Goal: Task Accomplishment & Management: Manage account settings

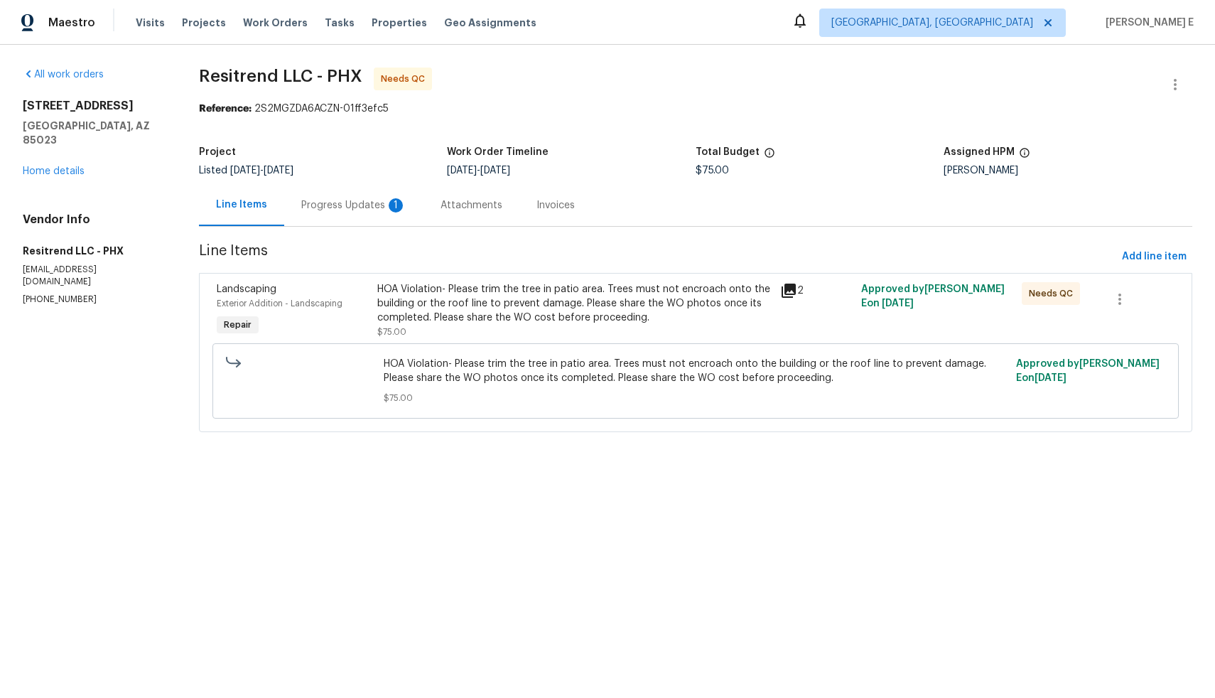
click at [365, 210] on div "Progress Updates 1" at bounding box center [353, 205] width 105 height 14
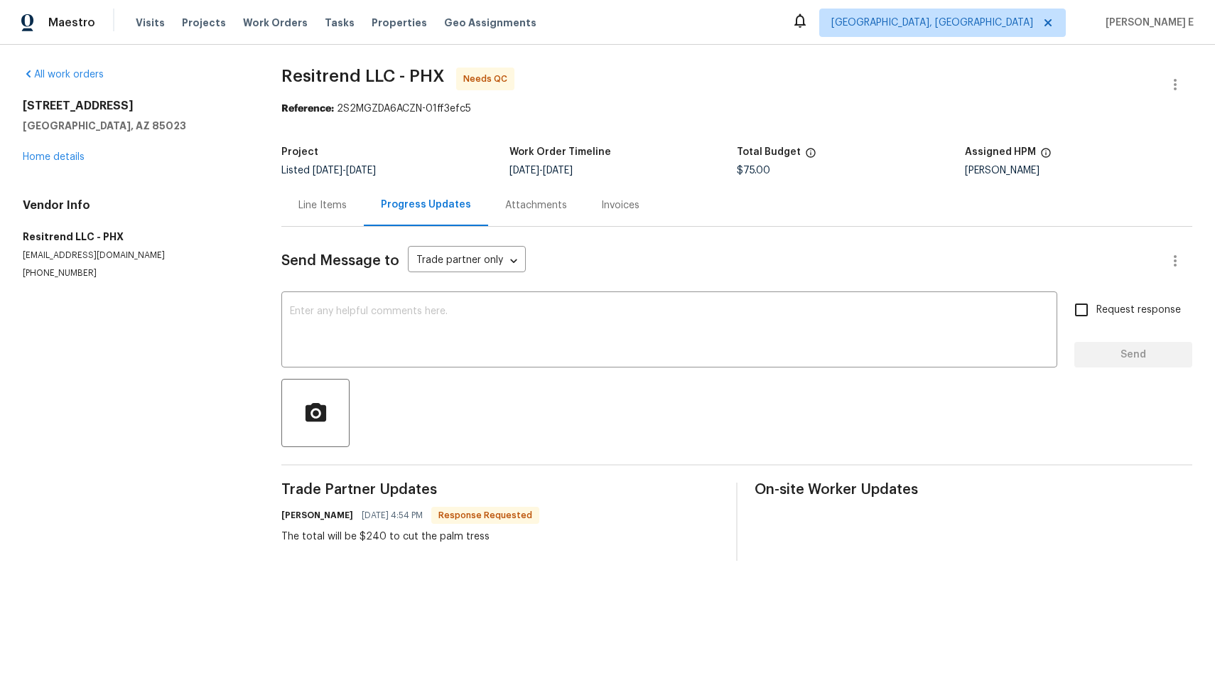
click at [317, 197] on div "Line Items" at bounding box center [322, 205] width 82 height 42
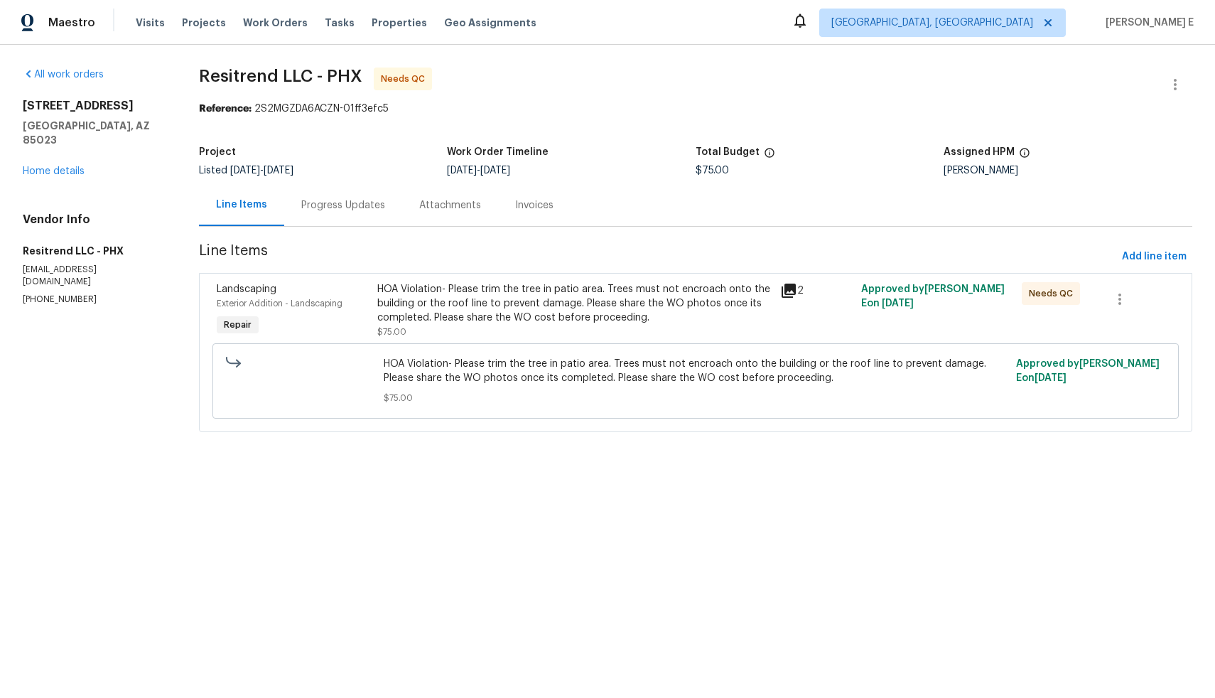
click at [584, 300] on div "HOA Violation- Please trim the tree in patio area. Trees must not encroach onto…" at bounding box center [574, 303] width 394 height 43
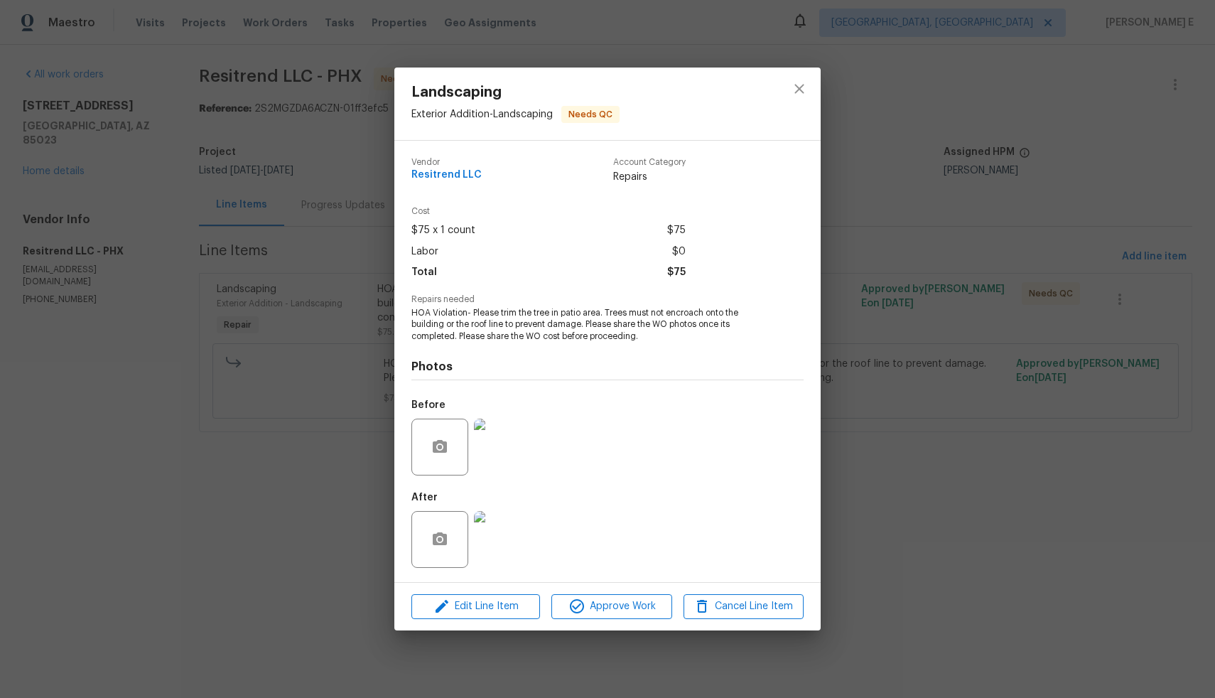
click at [500, 542] on img at bounding box center [502, 539] width 57 height 57
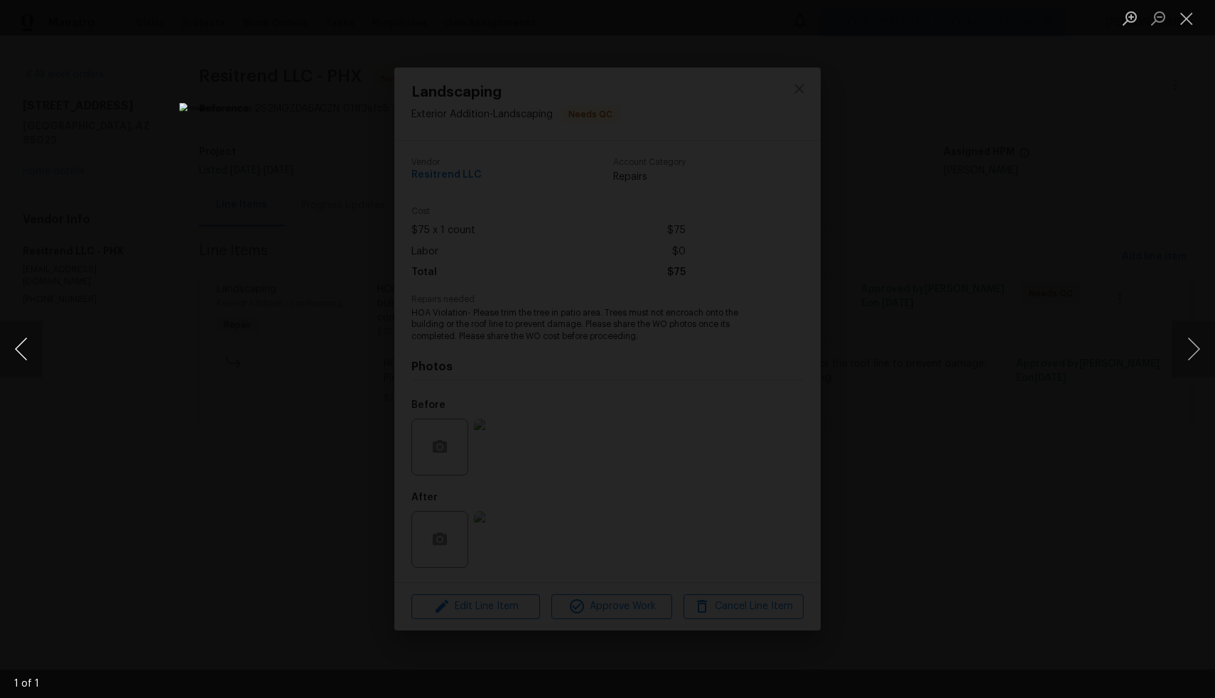
click at [28, 351] on button "Previous image" at bounding box center [21, 349] width 43 height 57
click at [150, 372] on div "Lightbox" at bounding box center [607, 349] width 1215 height 698
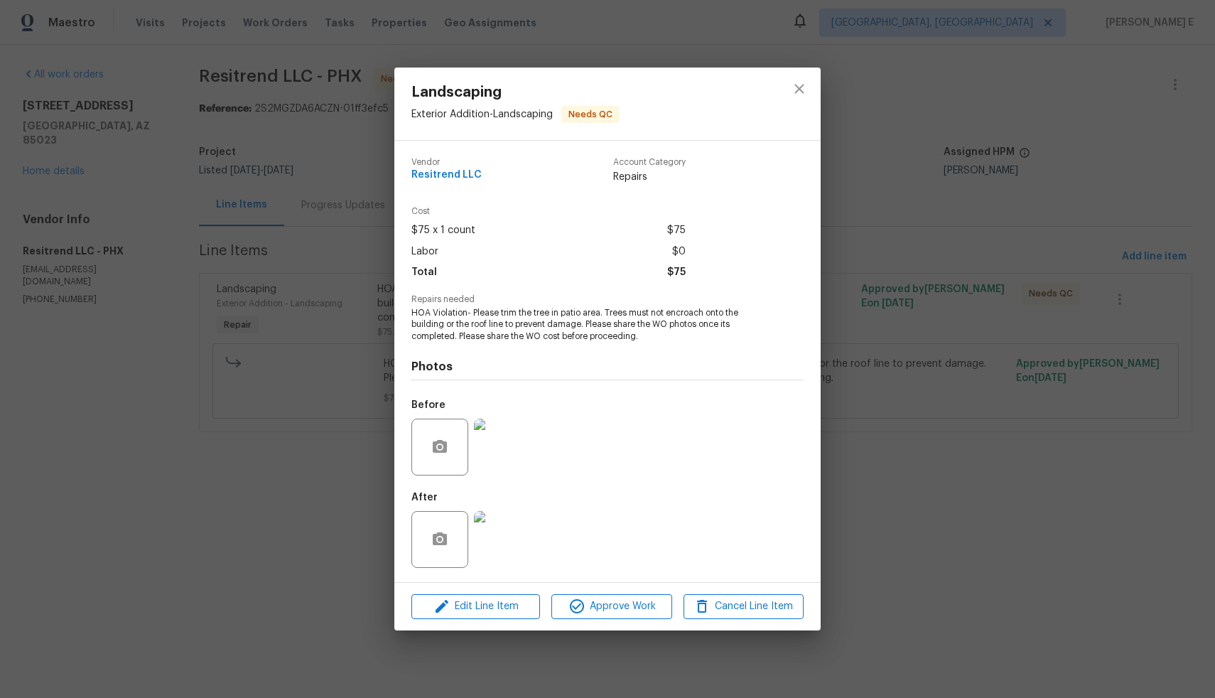
click at [497, 448] on img at bounding box center [502, 447] width 57 height 57
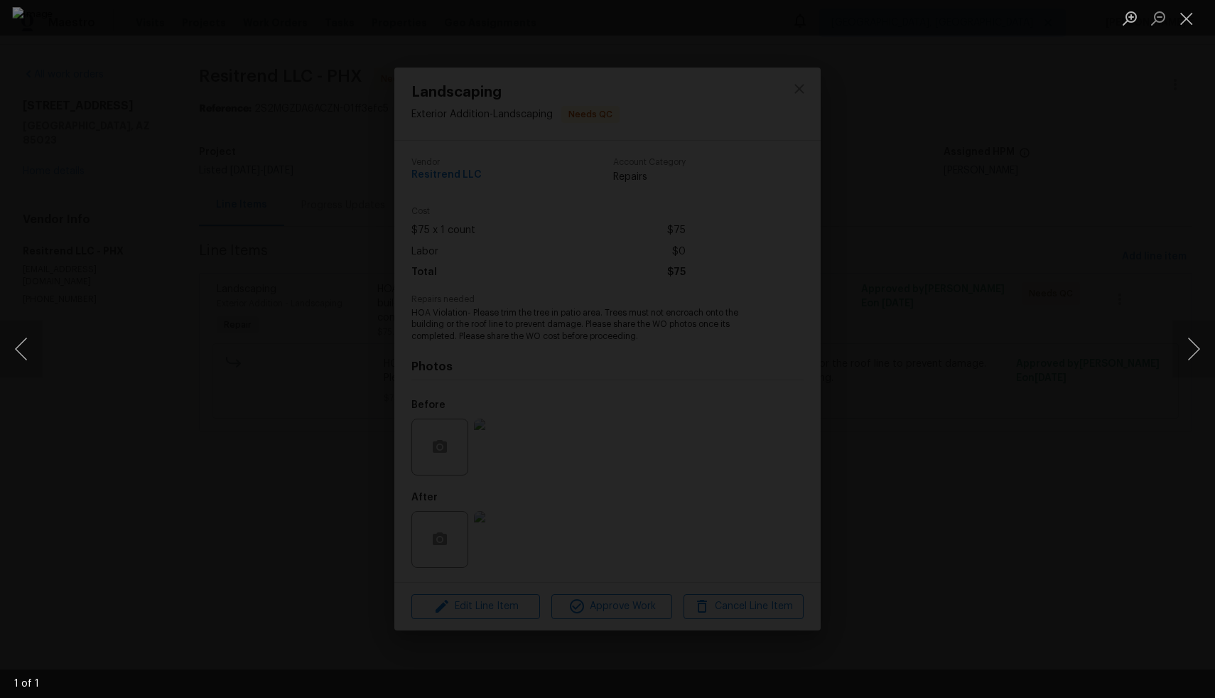
click at [215, 461] on div "Lightbox" at bounding box center [607, 349] width 1215 height 698
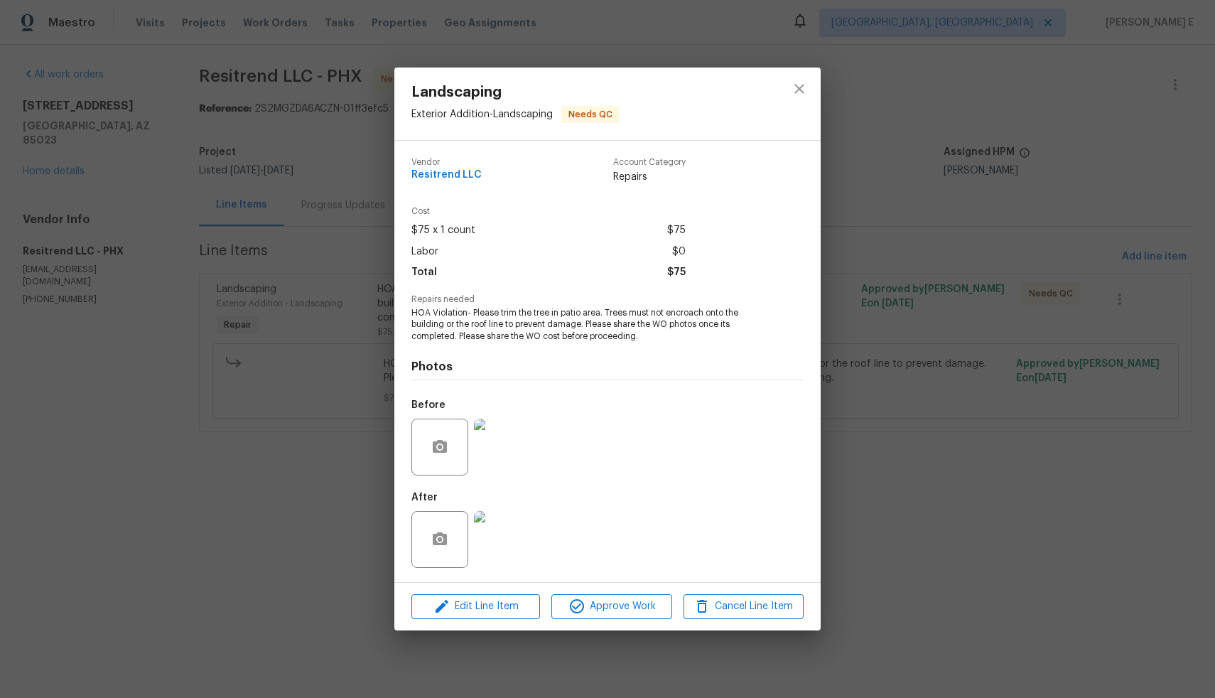
click at [287, 209] on div "Landscaping Exterior Addition - Landscaping Needs QC Vendor Resitrend LLC Accou…" at bounding box center [607, 349] width 1215 height 698
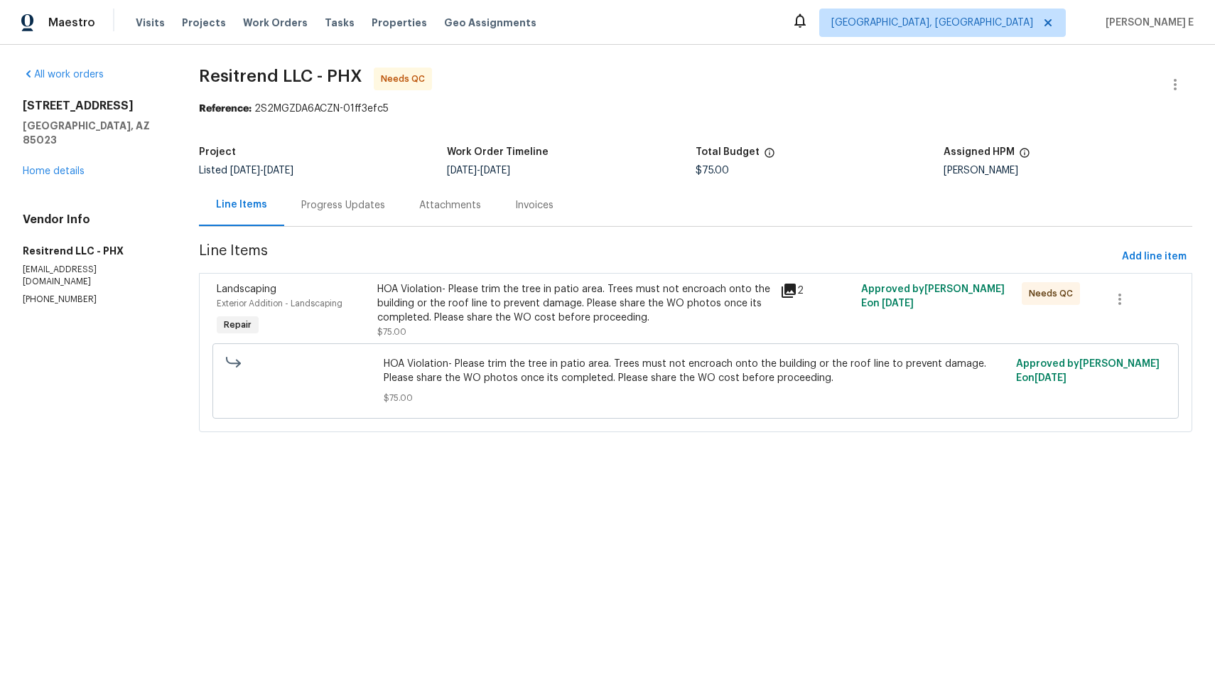
click at [349, 210] on div "Progress Updates" at bounding box center [343, 205] width 84 height 14
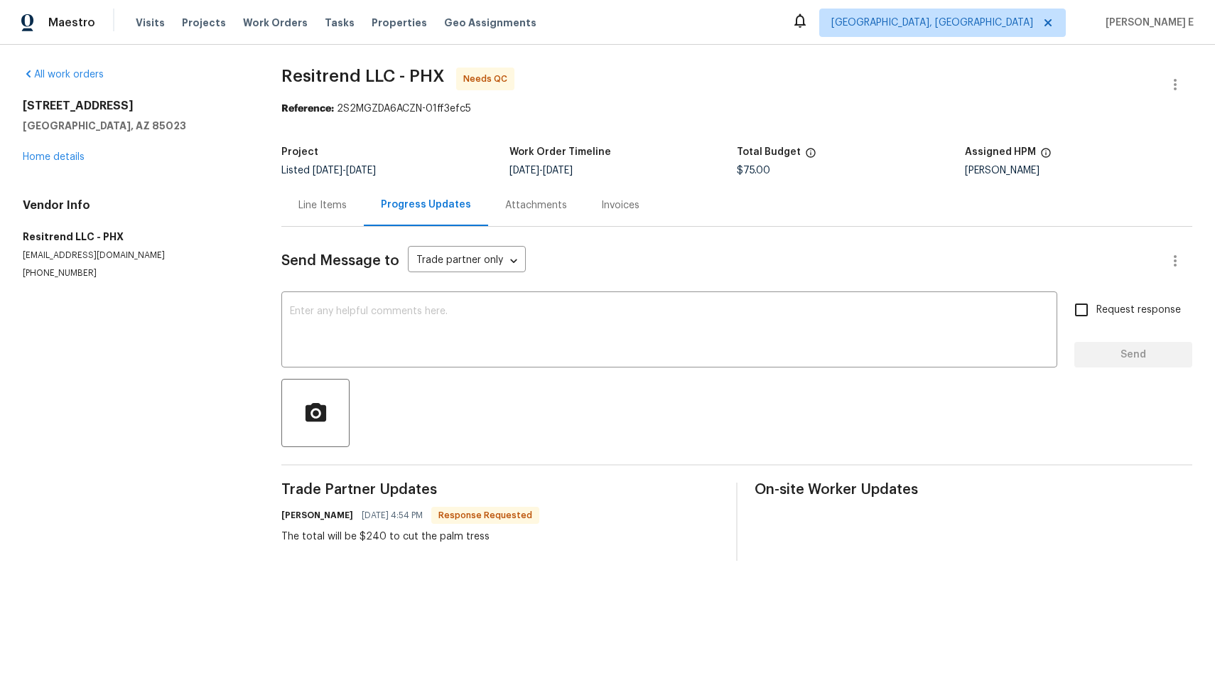
click at [318, 212] on div "Line Items" at bounding box center [322, 205] width 48 height 14
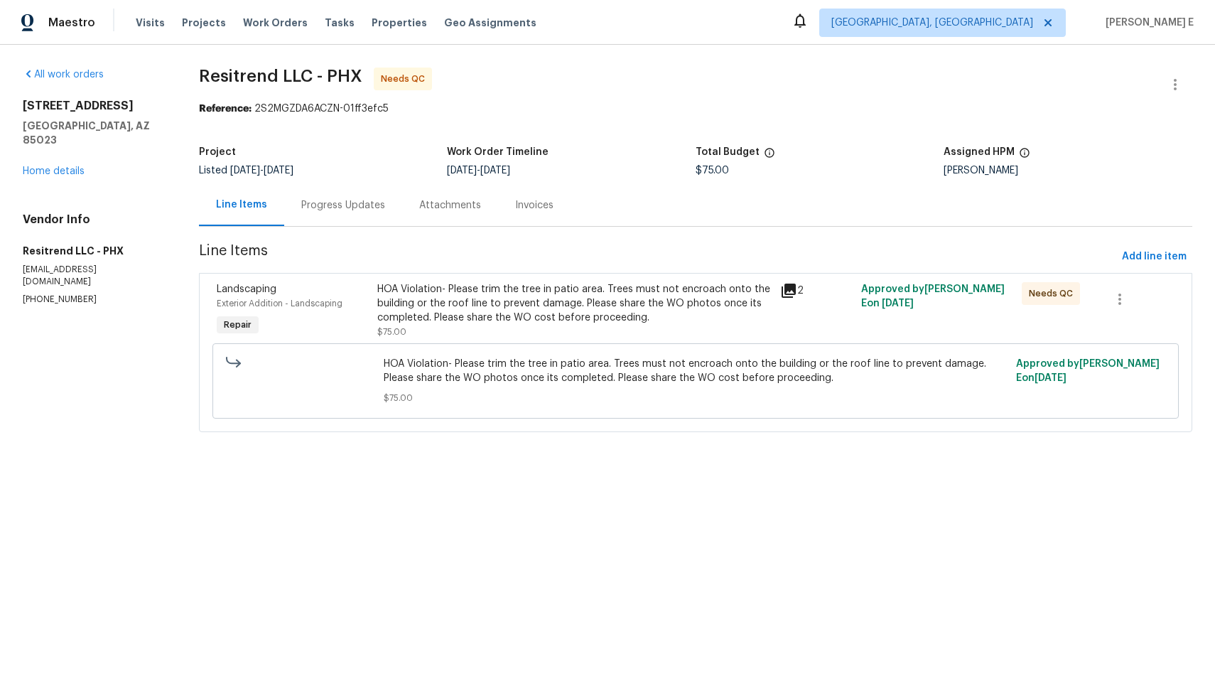
click at [505, 333] on div "HOA Violation- Please trim the tree in patio area. Trees must not encroach onto…" at bounding box center [574, 310] width 394 height 57
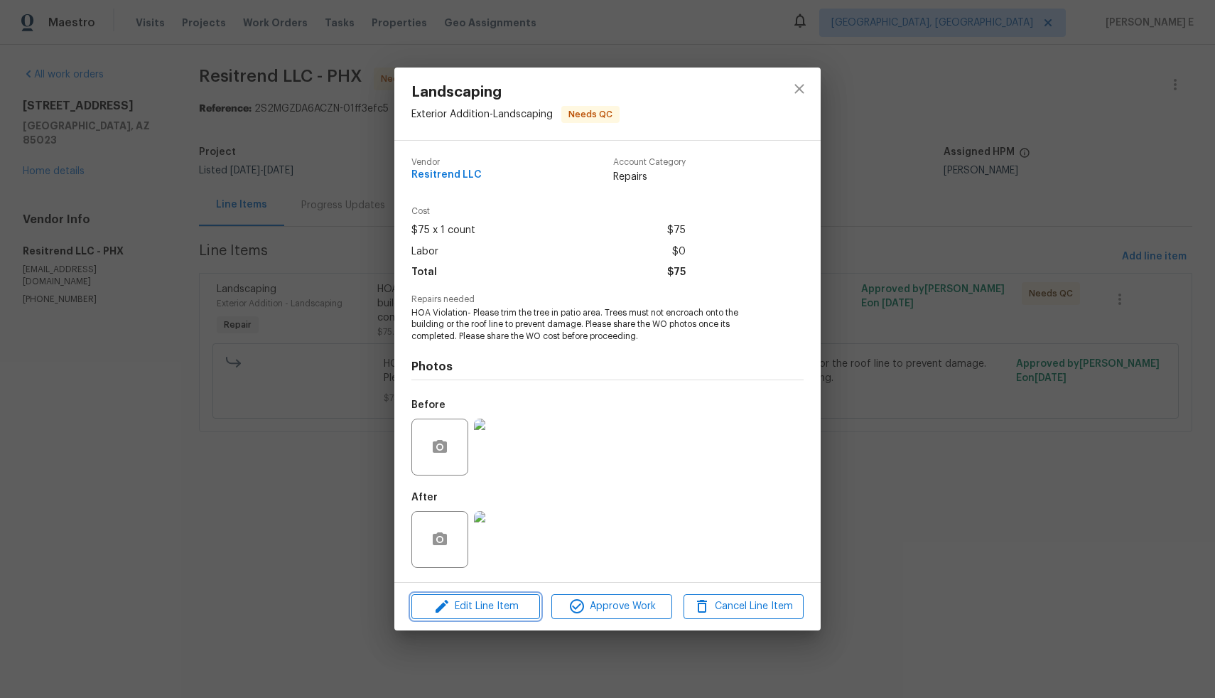
click at [470, 614] on span "Edit Line Item" at bounding box center [476, 607] width 120 height 18
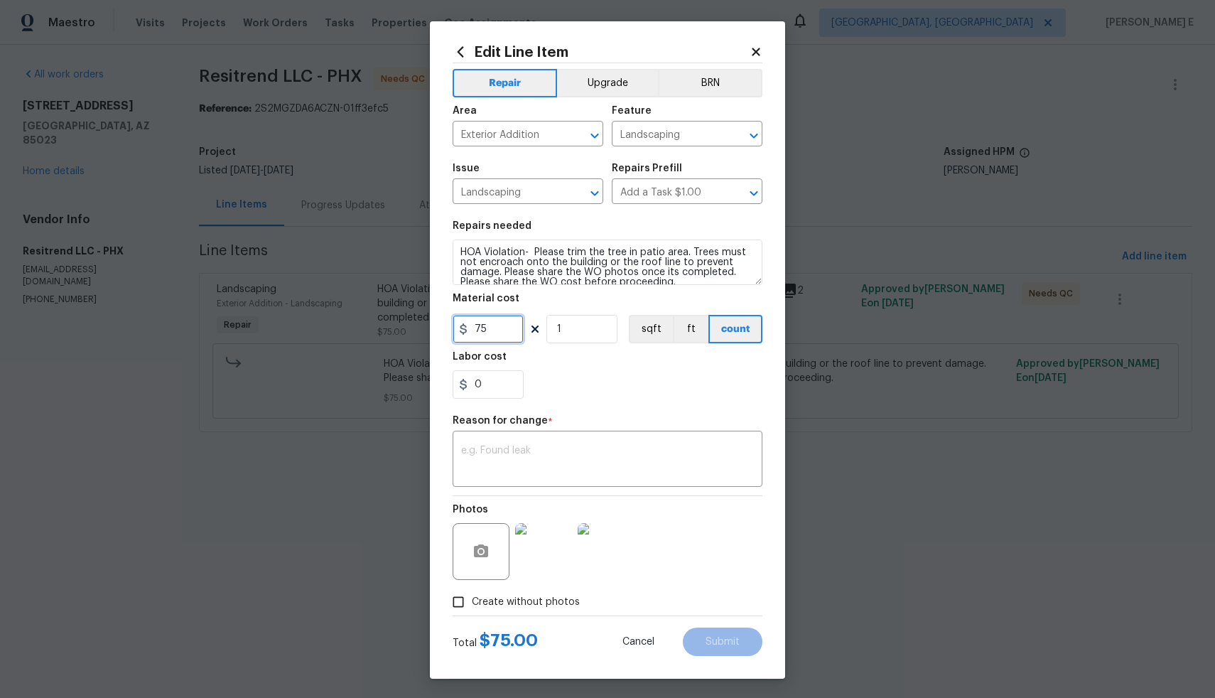
click at [512, 327] on input "75" at bounding box center [488, 329] width 71 height 28
type input "240"
click at [572, 459] on textarea at bounding box center [607, 461] width 293 height 30
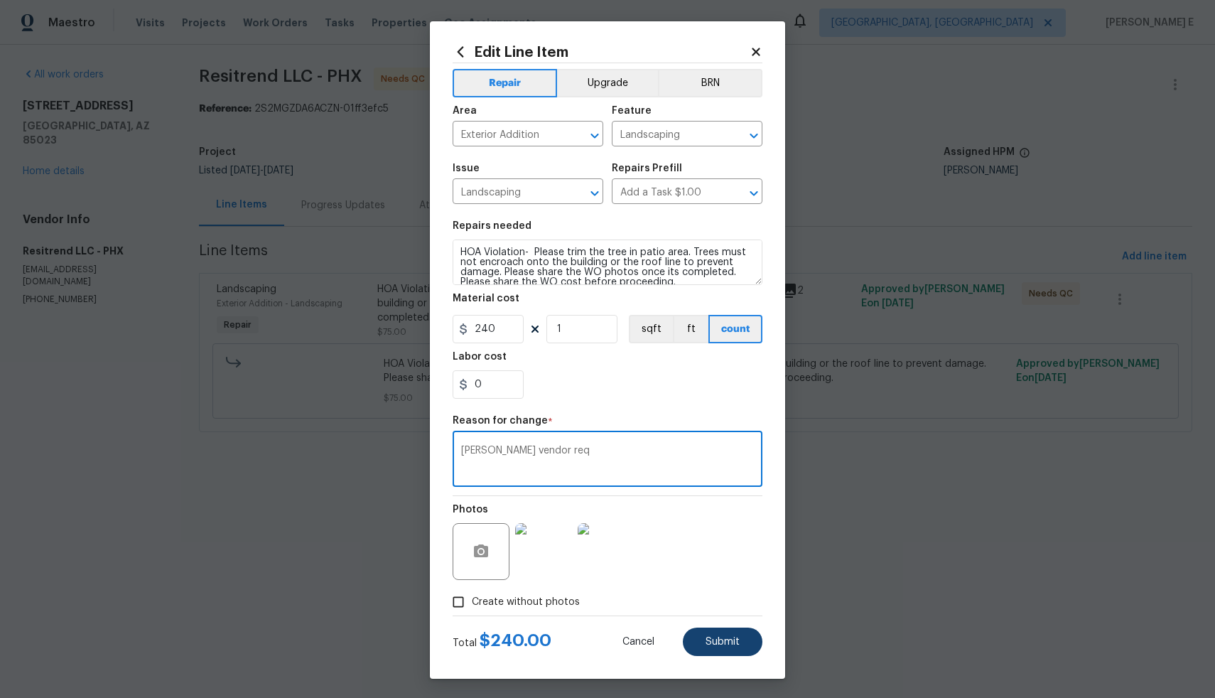
type textarea "[PERSON_NAME] vendor req"
click at [717, 642] on span "Submit" at bounding box center [723, 642] width 34 height 11
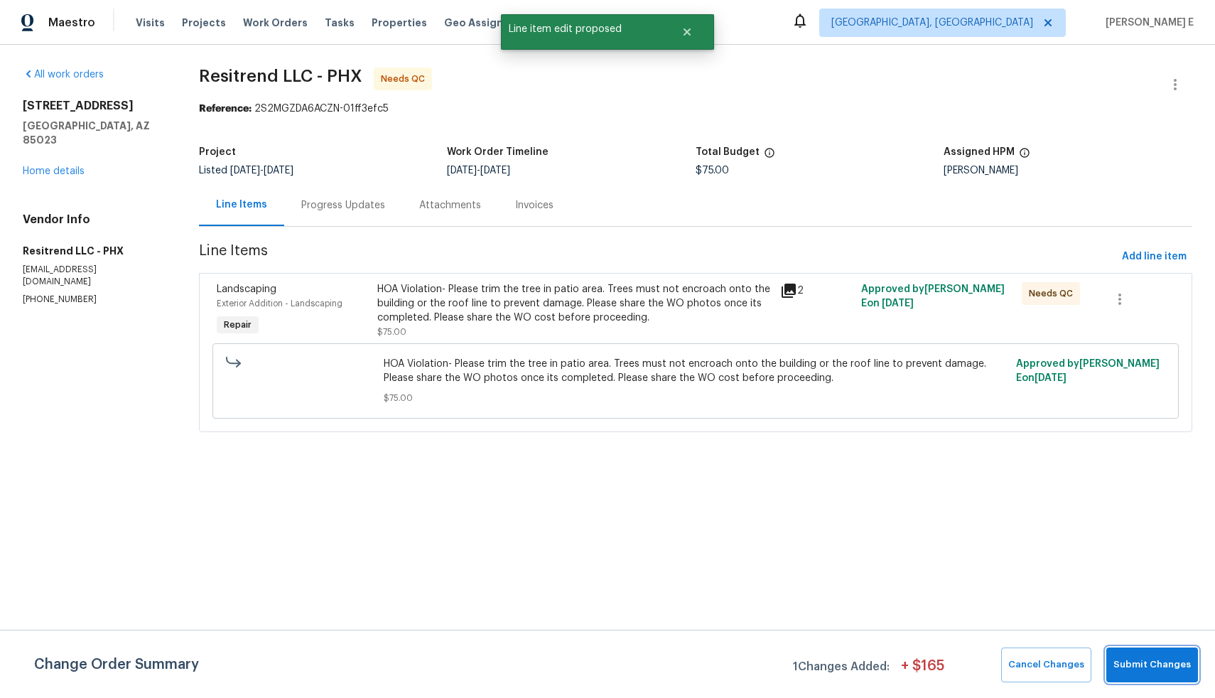
click at [1152, 662] on span "Submit Changes" at bounding box center [1152, 665] width 77 height 16
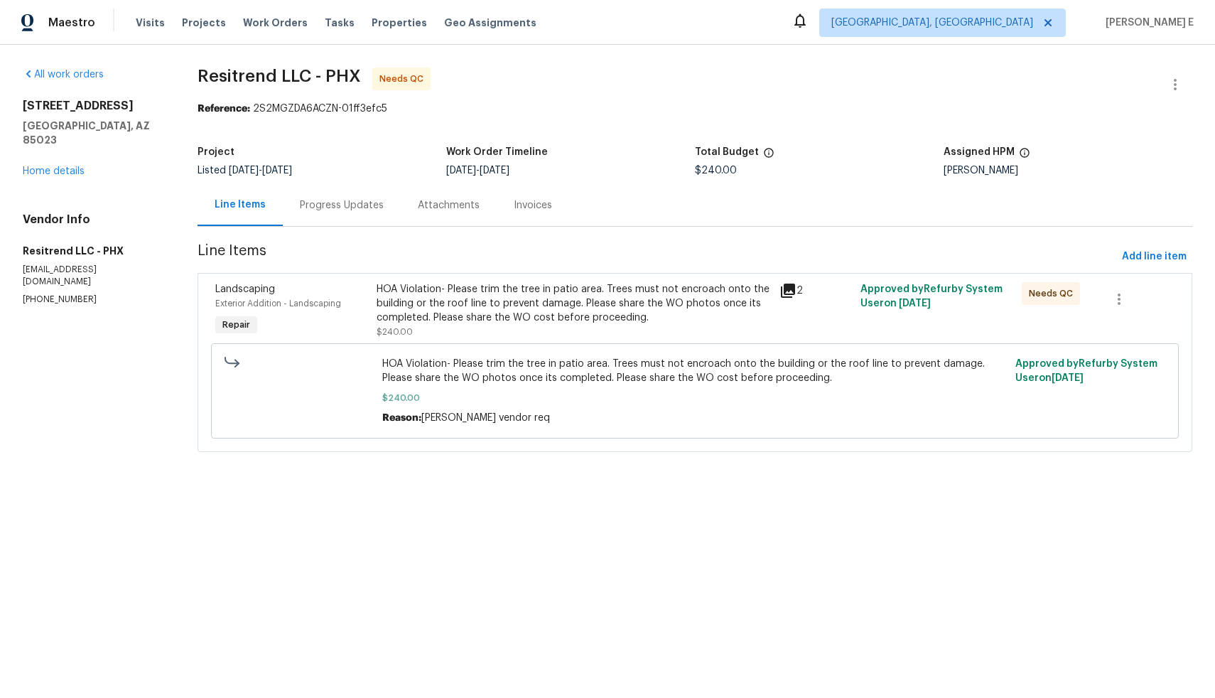
click at [503, 309] on div "HOA Violation- Please trim the tree in patio area. Trees must not encroach onto…" at bounding box center [574, 303] width 395 height 43
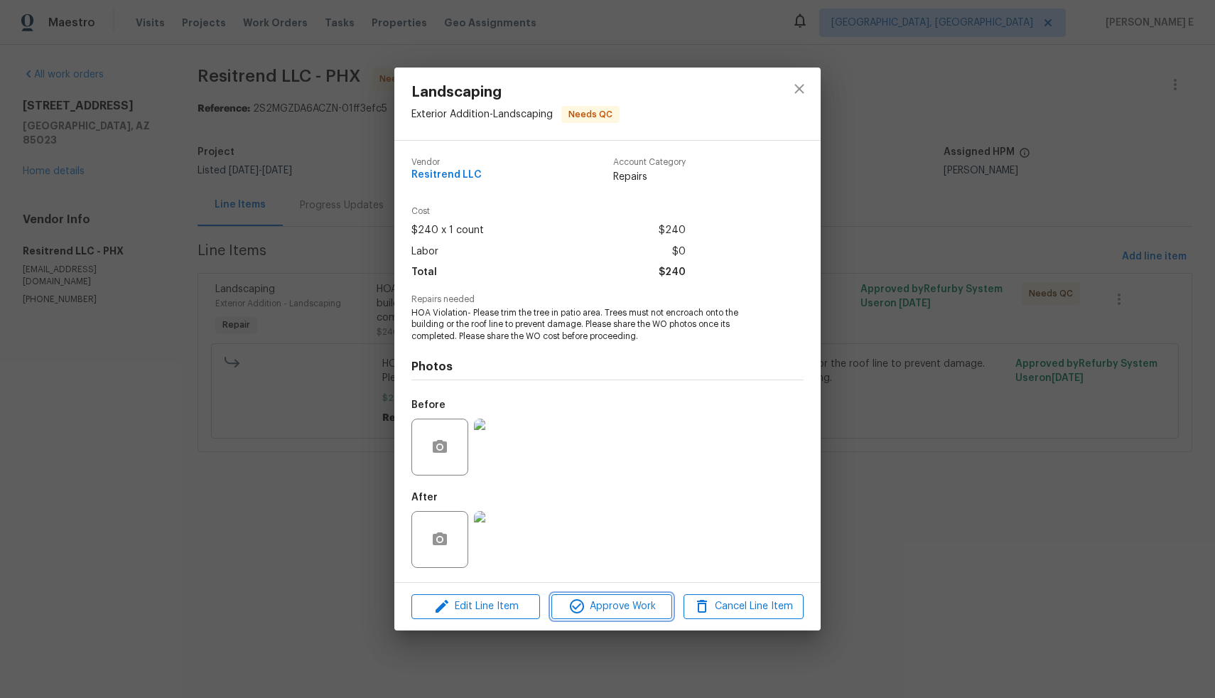
click at [590, 610] on span "Approve Work" at bounding box center [612, 607] width 112 height 18
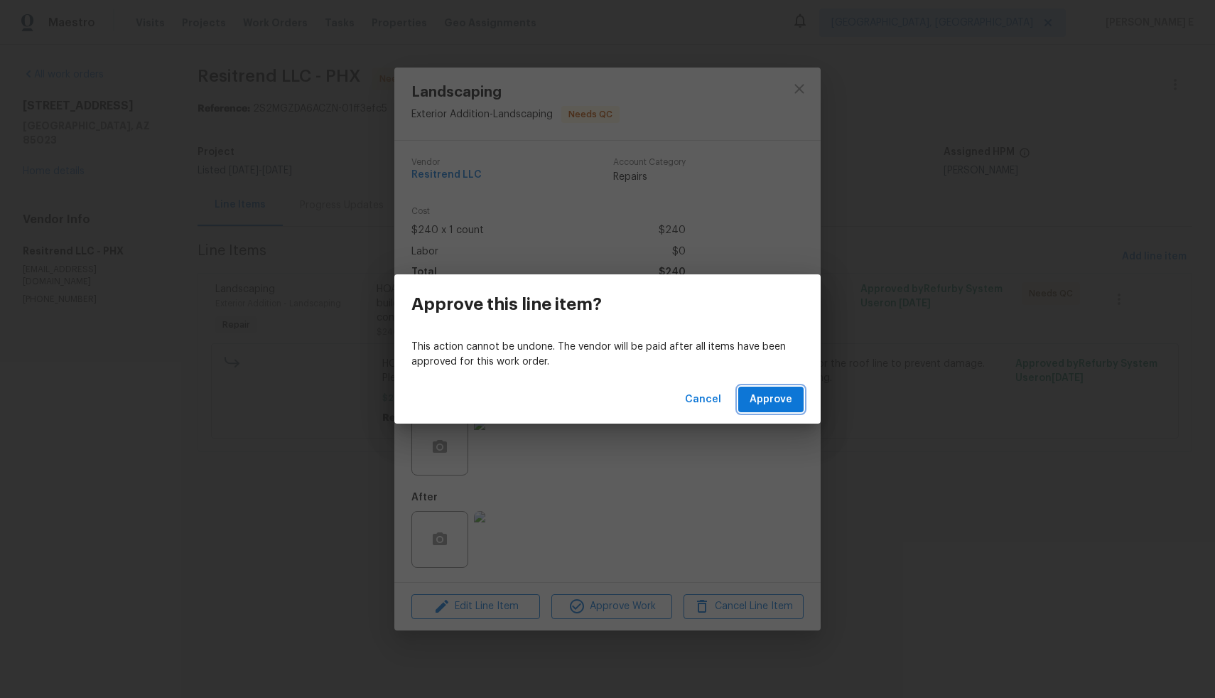
click at [763, 403] on span "Approve" at bounding box center [771, 400] width 43 height 18
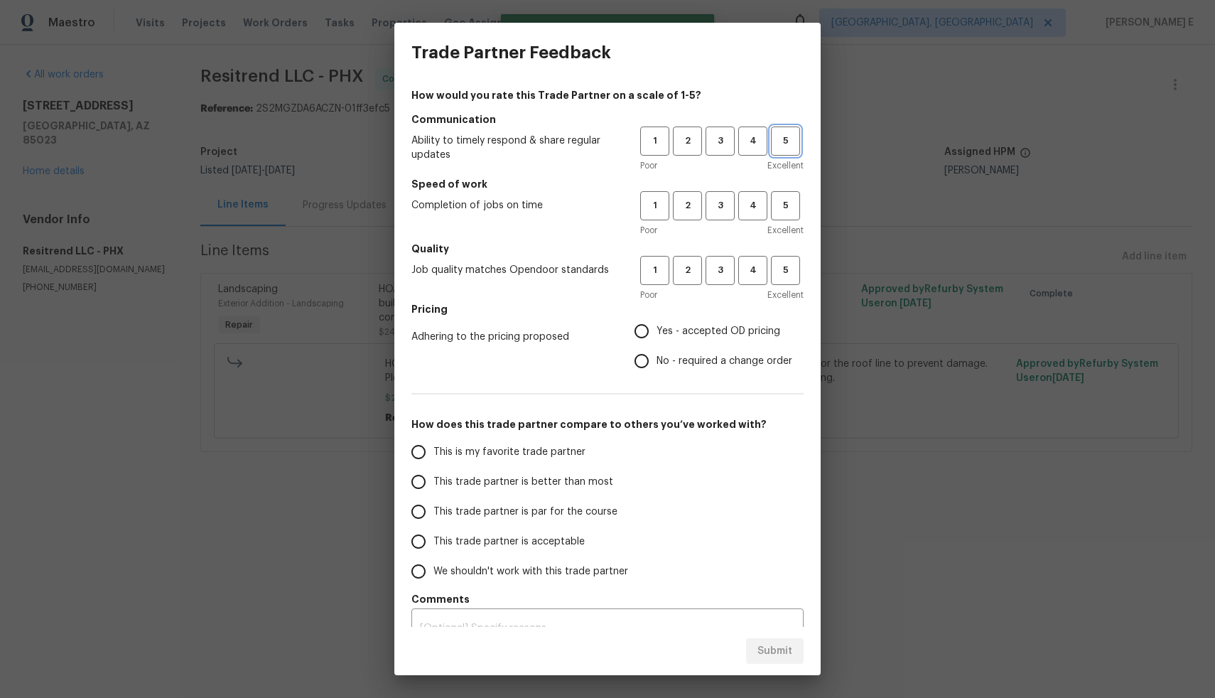
click at [778, 144] on span "5" at bounding box center [786, 141] width 26 height 16
click at [773, 202] on span "5" at bounding box center [786, 206] width 26 height 16
click at [775, 263] on span "5" at bounding box center [786, 270] width 26 height 16
click at [638, 330] on input "Yes - accepted OD pricing" at bounding box center [642, 331] width 30 height 30
radio input "true"
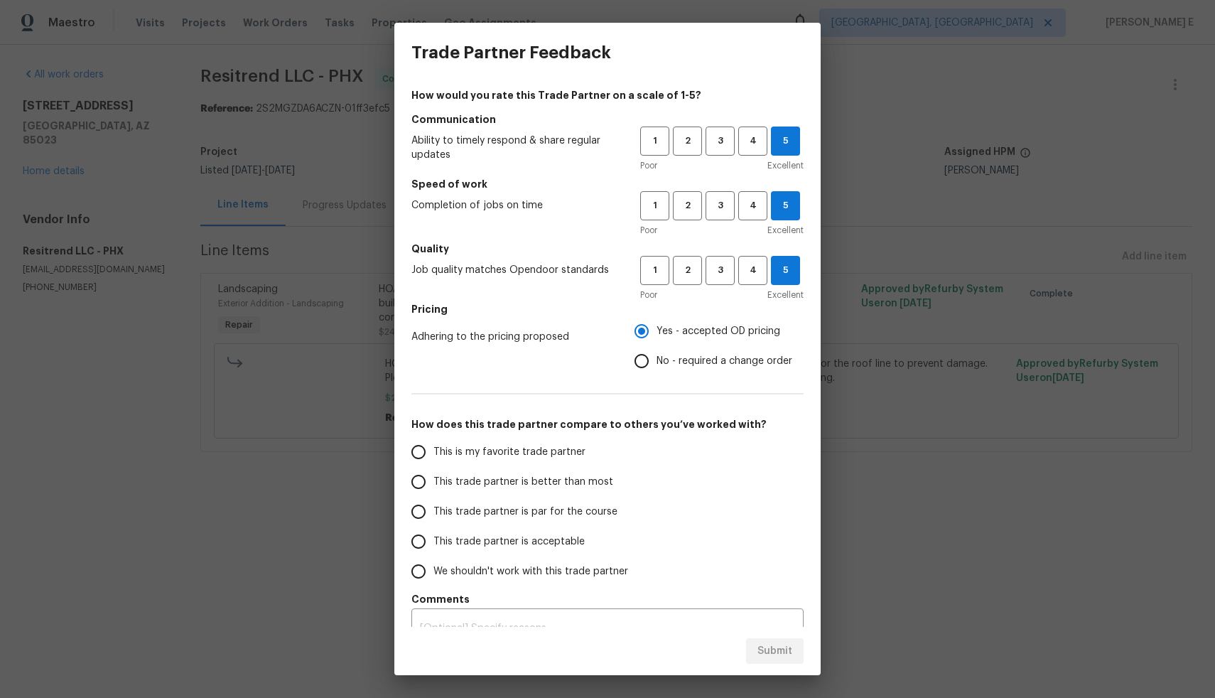
click at [527, 447] on span "This is my favorite trade partner" at bounding box center [510, 452] width 152 height 15
click at [434, 447] on input "This is my favorite trade partner" at bounding box center [419, 452] width 30 height 30
click at [778, 654] on span "Submit" at bounding box center [775, 651] width 35 height 18
radio input "true"
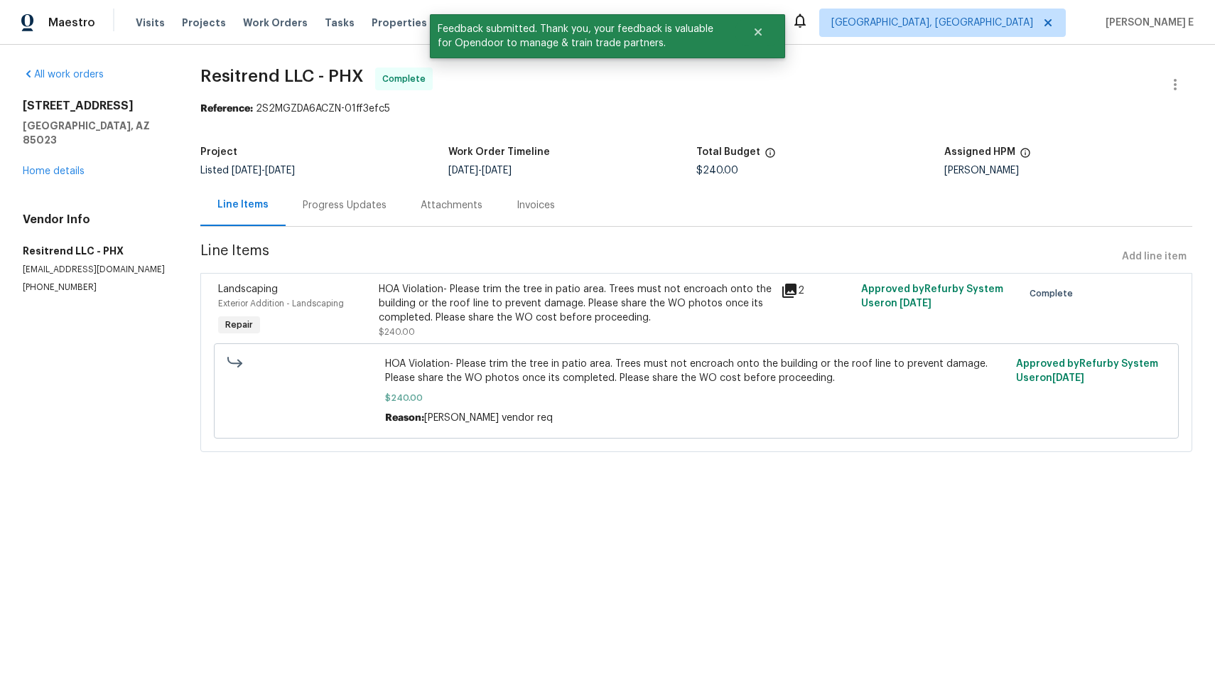
click at [329, 210] on div "Progress Updates" at bounding box center [345, 205] width 84 height 14
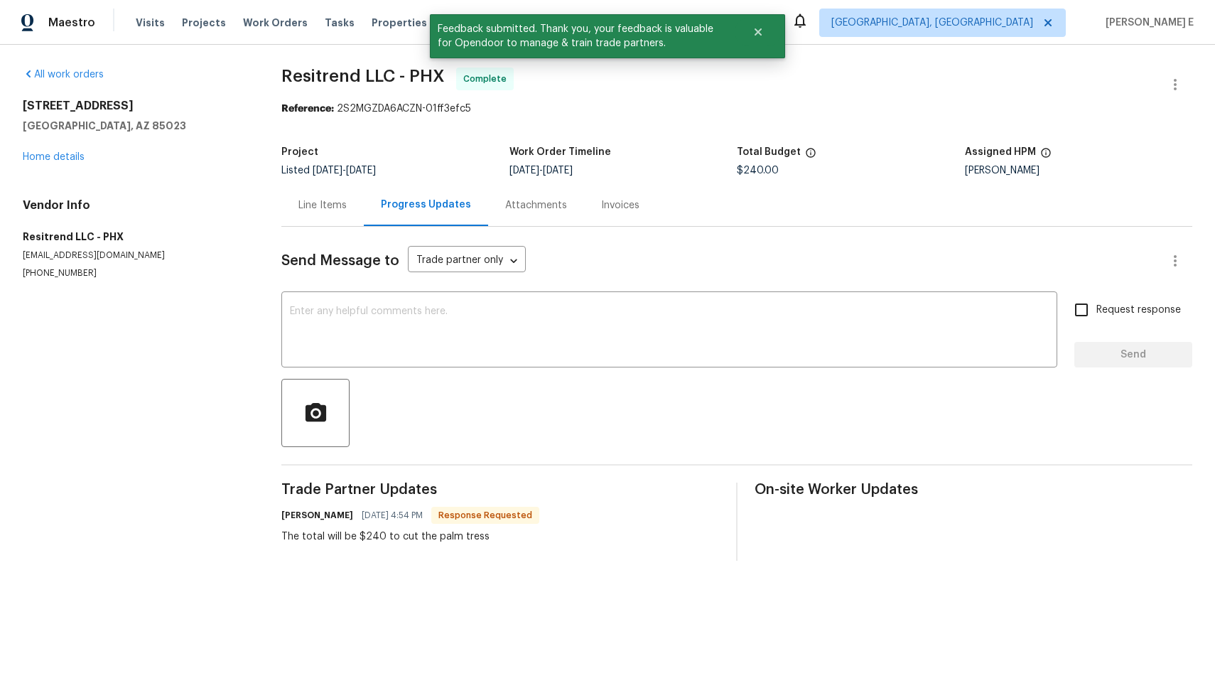
click at [318, 212] on div "Line Items" at bounding box center [322, 205] width 82 height 42
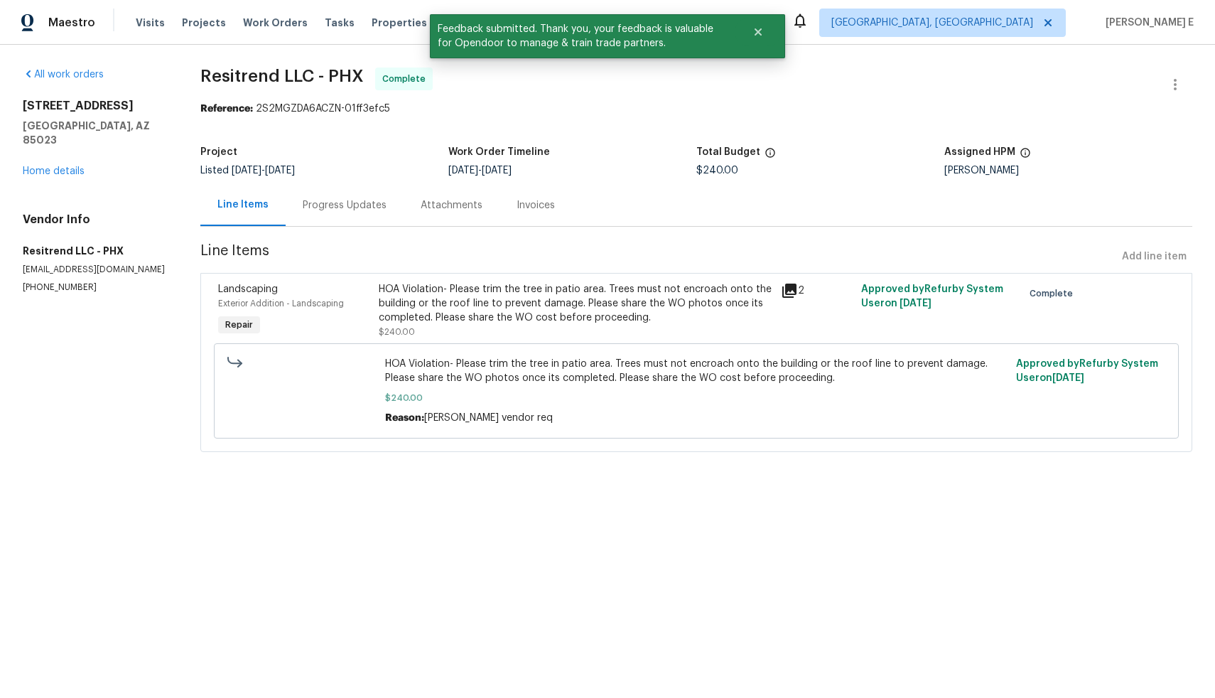
click at [523, 298] on div "HOA Violation- Please trim the tree in patio area. Trees must not encroach onto…" at bounding box center [576, 303] width 394 height 43
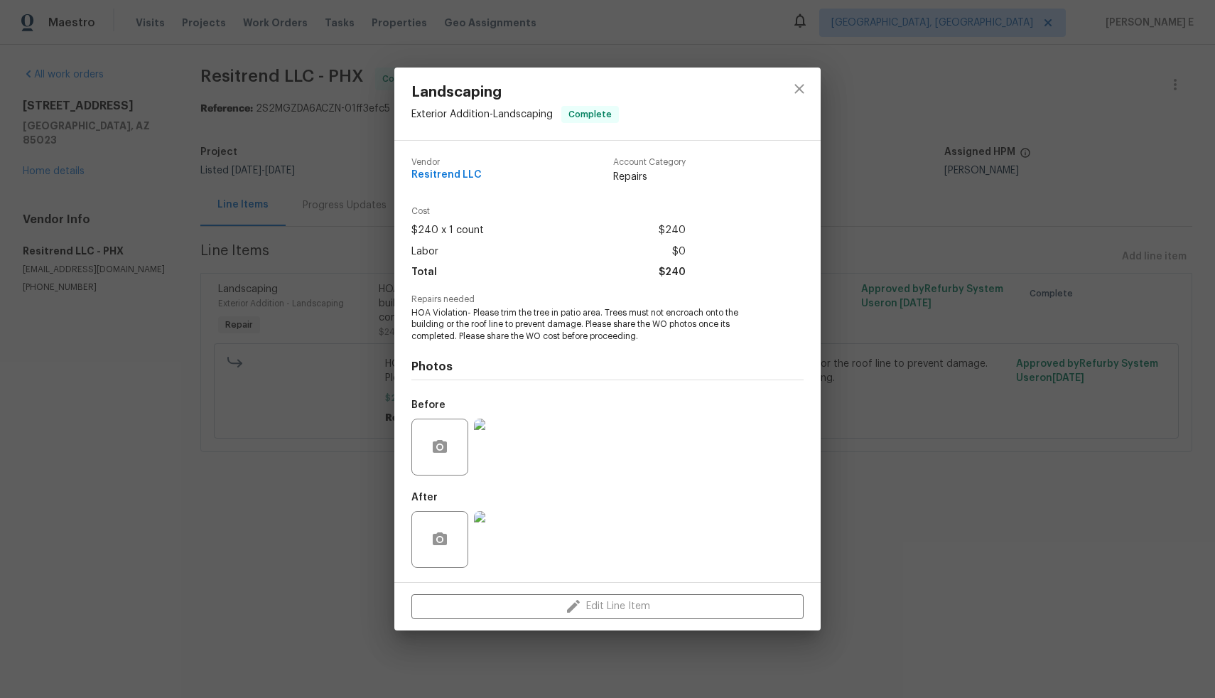
click at [509, 532] on img at bounding box center [502, 539] width 57 height 57
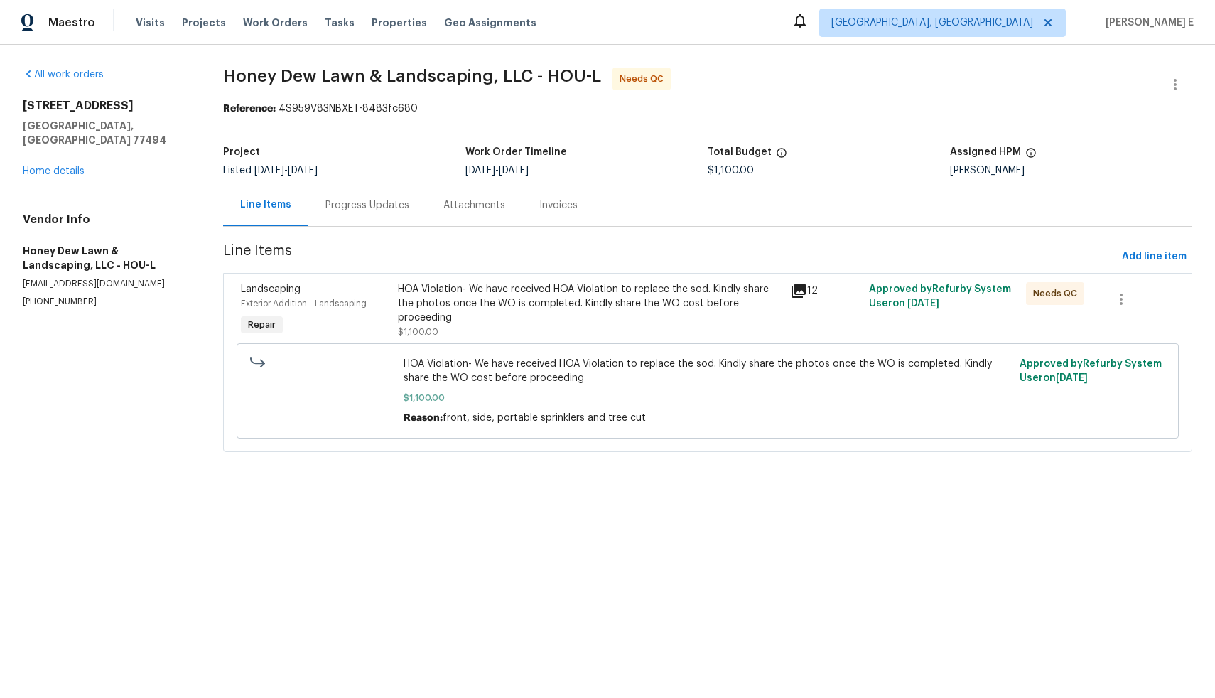
click at [522, 298] on div "HOA Violation- We have received HOA Violation to replace the sod. Kindly share …" at bounding box center [590, 303] width 384 height 43
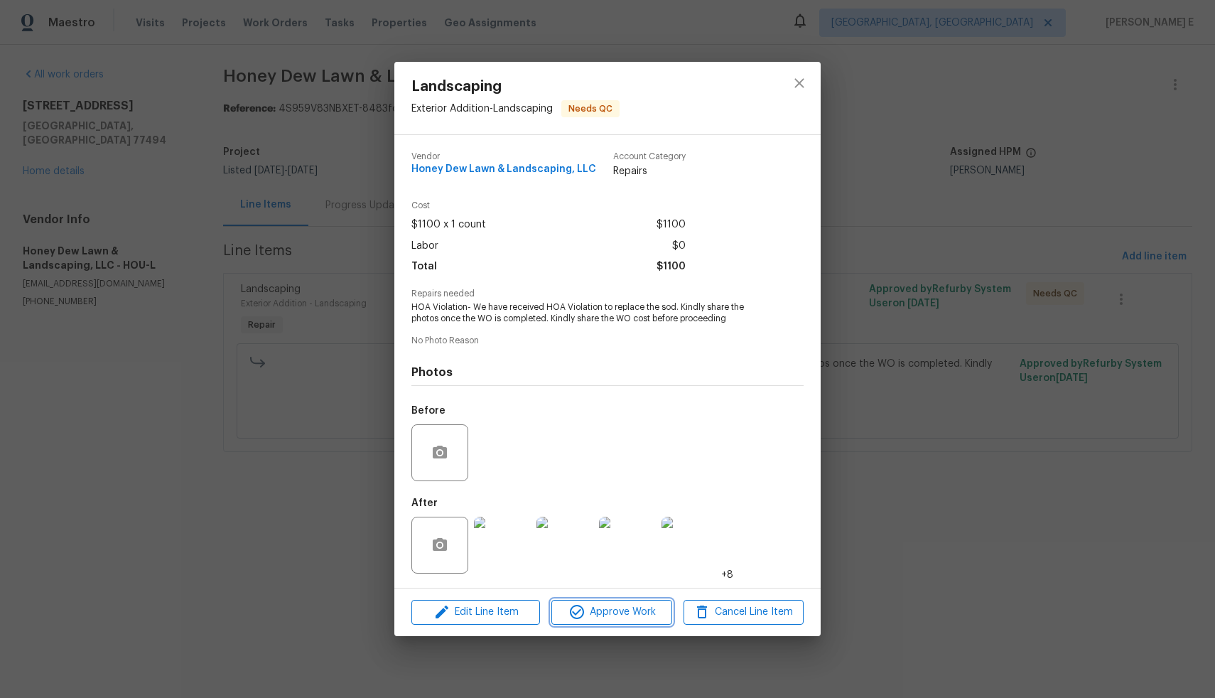
click at [601, 620] on button "Approve Work" at bounding box center [611, 612] width 120 height 25
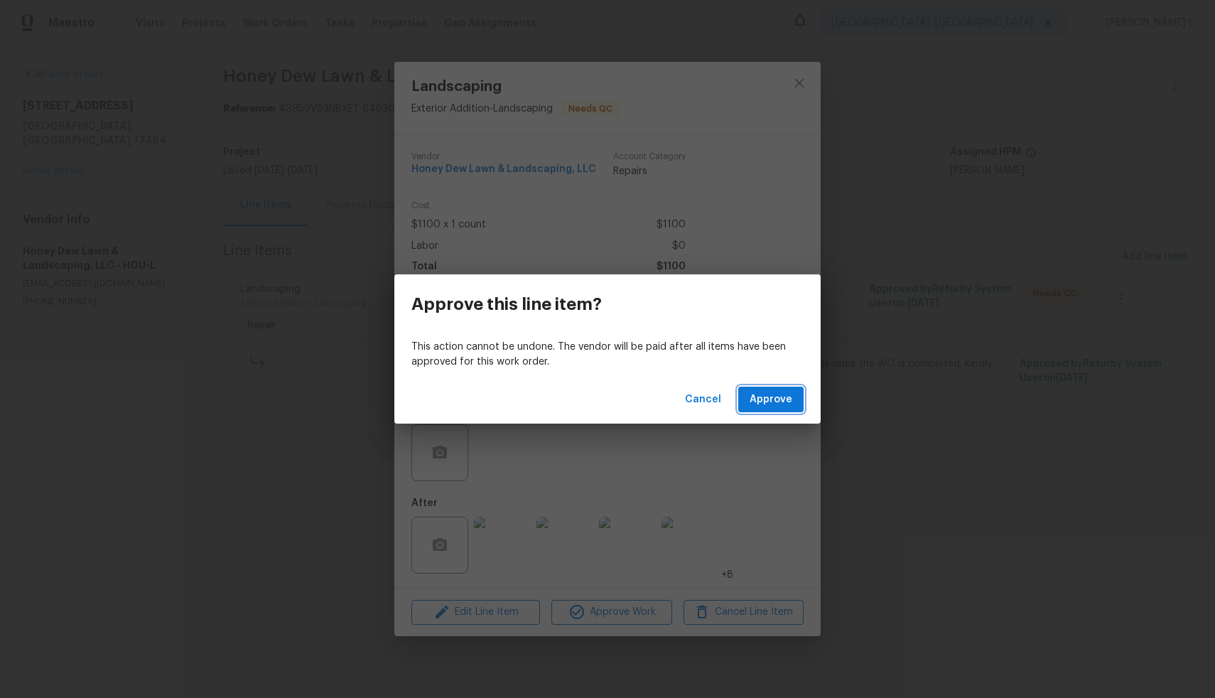
click at [785, 394] on span "Approve" at bounding box center [771, 400] width 43 height 18
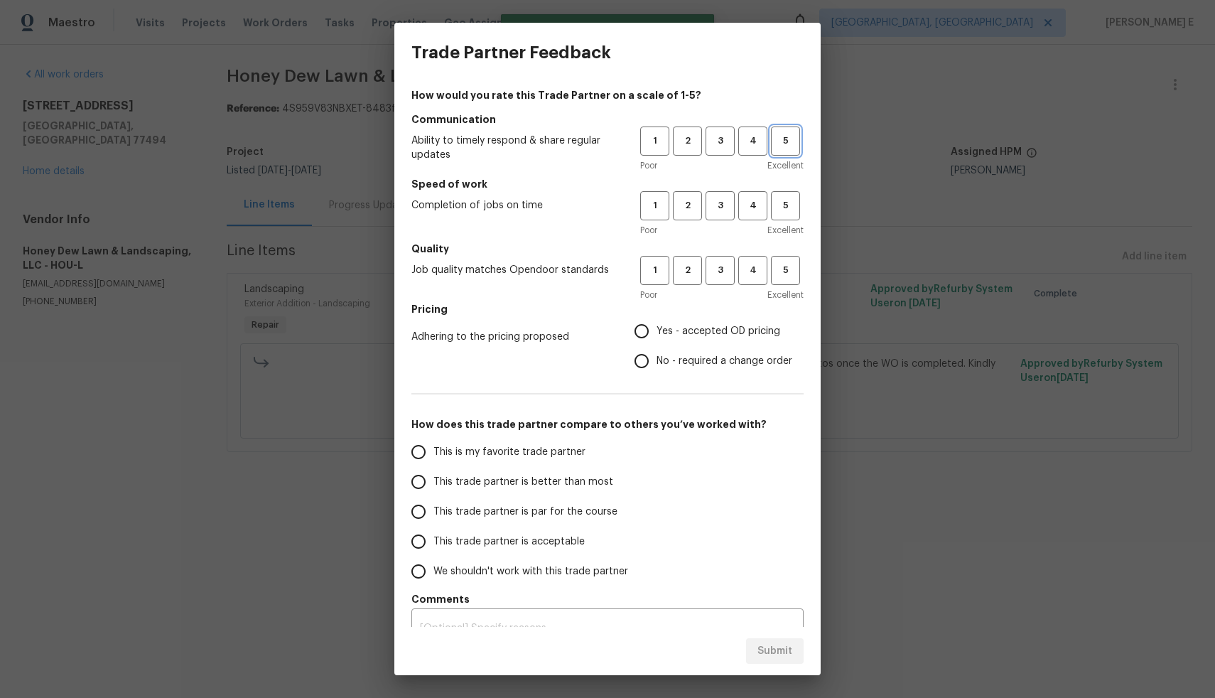
click at [782, 151] on button "5" at bounding box center [785, 141] width 29 height 29
click at [779, 209] on span "5" at bounding box center [786, 206] width 26 height 16
click at [780, 281] on button "5" at bounding box center [785, 270] width 29 height 29
click at [633, 330] on input "Yes - accepted OD pricing" at bounding box center [642, 331] width 30 height 30
radio input "true"
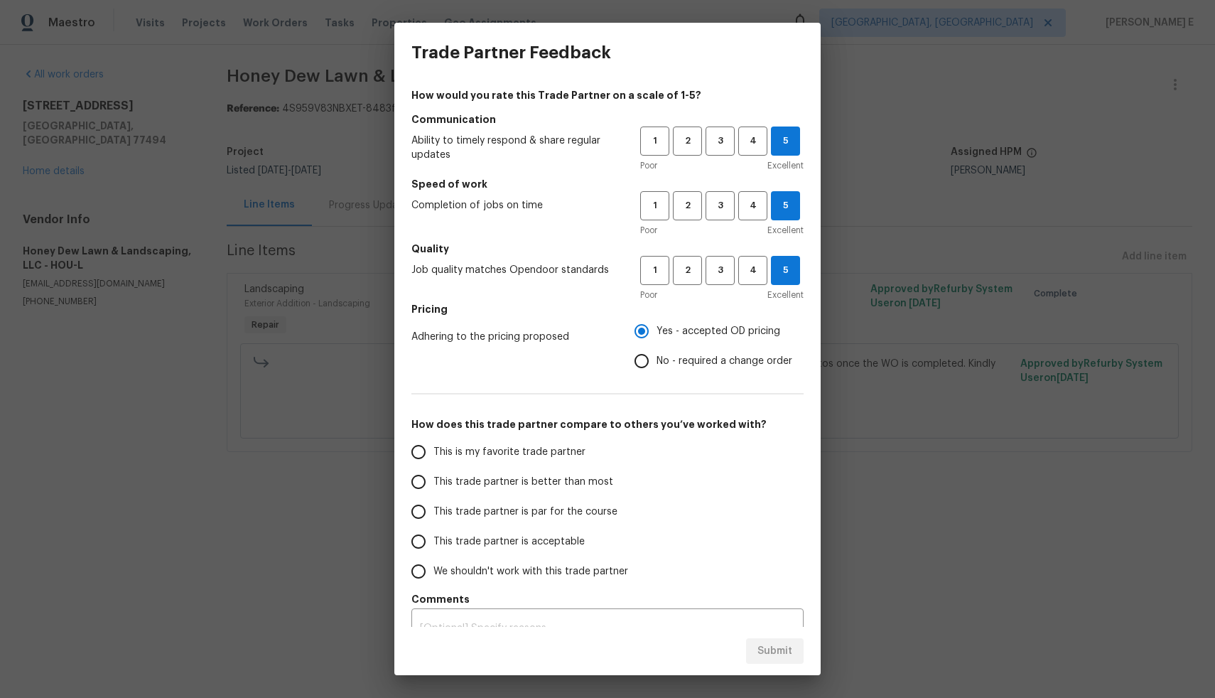
click at [496, 483] on span "This trade partner is better than most" at bounding box center [524, 482] width 180 height 15
click at [434, 483] on input "This trade partner is better than most" at bounding box center [419, 482] width 30 height 30
click at [772, 657] on span "Submit" at bounding box center [775, 651] width 35 height 18
radio input "true"
